Goal: Entertainment & Leisure: Consume media (video, audio)

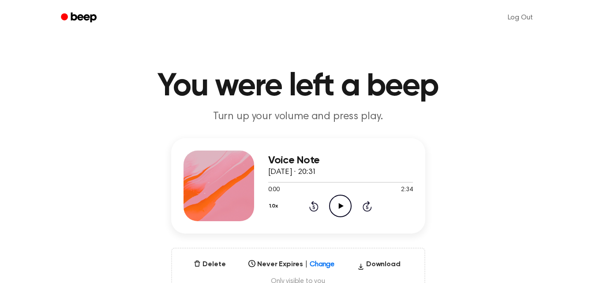
click at [342, 203] on icon "Play Audio" at bounding box center [340, 206] width 23 height 23
click at [338, 208] on icon "Play Audio" at bounding box center [340, 206] width 23 height 23
